Goal: Check status: Check status

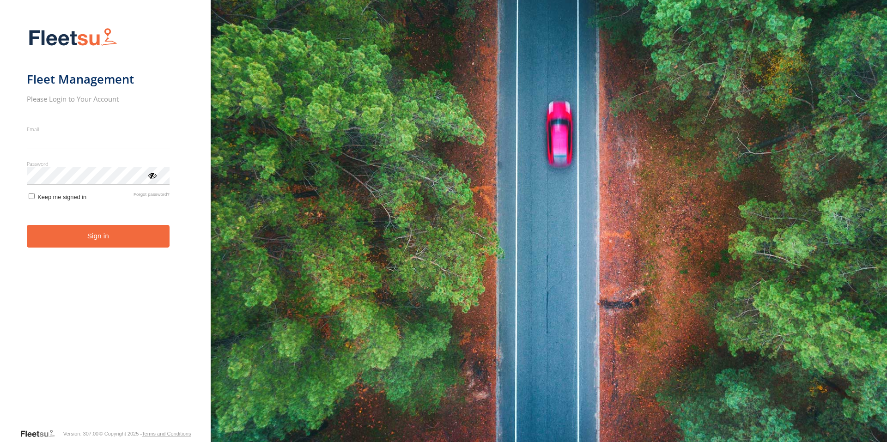
type input "**********"
click at [84, 240] on button "Sign in" at bounding box center [98, 236] width 143 height 23
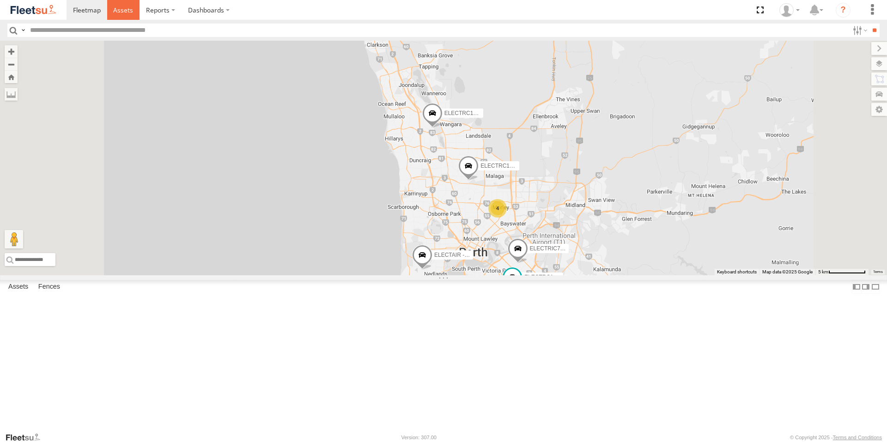
click at [119, 7] on span at bounding box center [123, 10] width 20 height 9
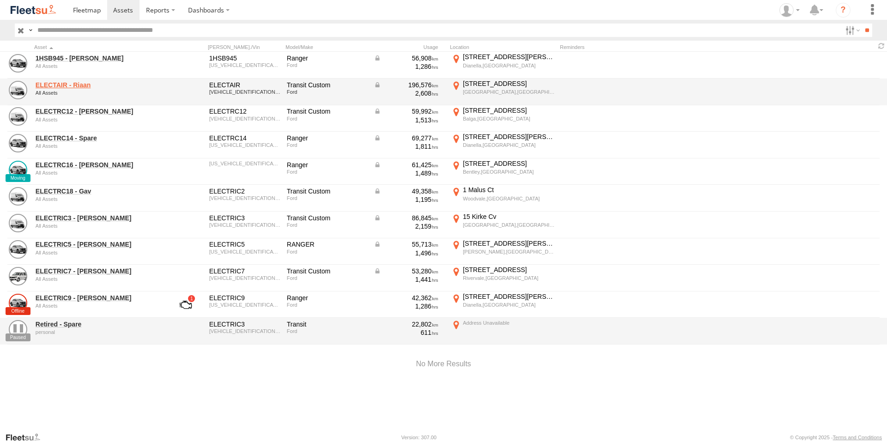
click at [77, 85] on link "ELECTAIR - Riaan" at bounding box center [99, 85] width 127 height 8
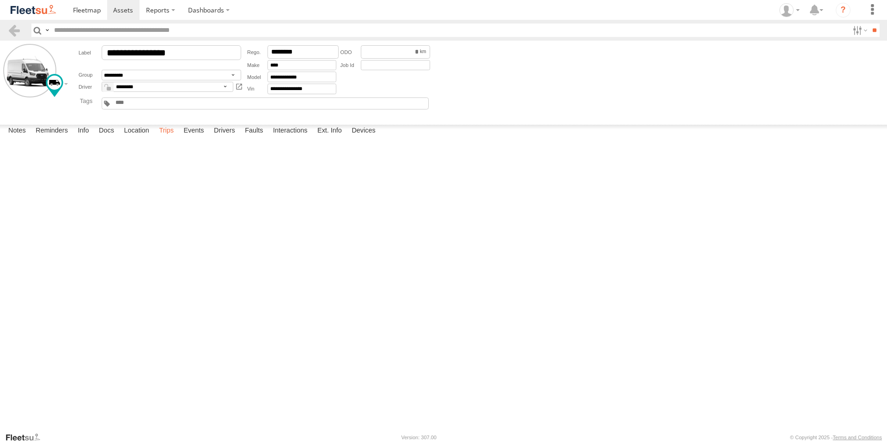
click at [168, 138] on label "Trips" at bounding box center [166, 131] width 24 height 13
click at [193, 138] on label "Events" at bounding box center [194, 131] width 30 height 13
click at [0, 0] on label "[PERSON_NAME],[GEOGRAPHIC_DATA] -31.75223 115.80262" at bounding box center [0, 0] width 0 height 0
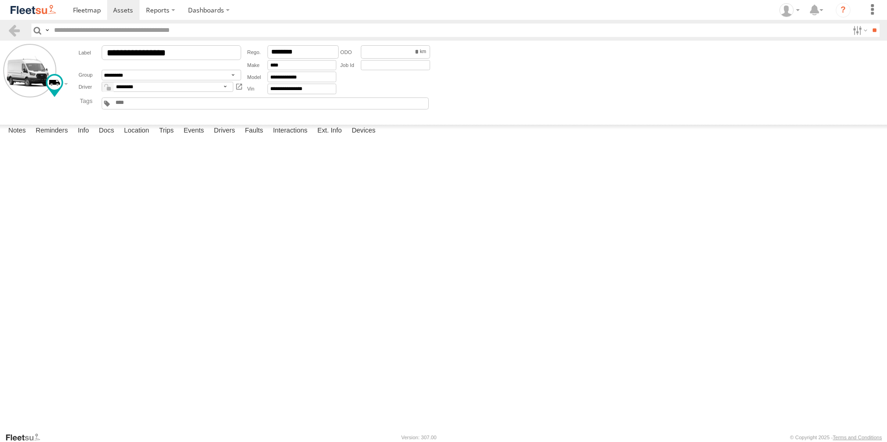
click at [0, 0] on img "Click to see this area on Google Maps" at bounding box center [0, 0] width 0 height 0
click at [0, 0] on div "Location Details ×" at bounding box center [0, 0] width 0 height 0
click at [0, 0] on label "×" at bounding box center [0, 0] width 0 height 0
